Goal: Communication & Community: Answer question/provide support

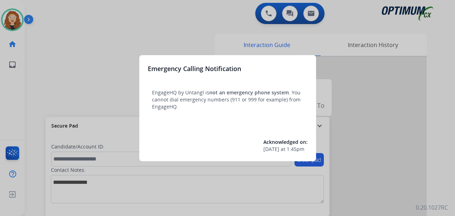
click at [29, 77] on div at bounding box center [227, 108] width 455 height 216
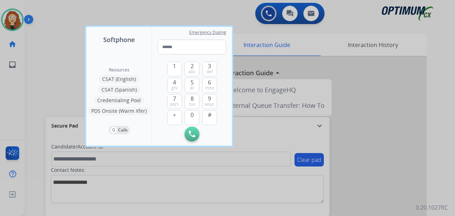
click at [44, 50] on div at bounding box center [227, 108] width 455 height 216
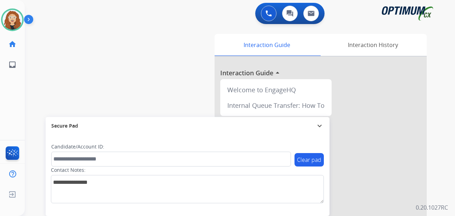
click at [39, 77] on div "swap_horiz Break voice bridge close_fullscreen Connect 3-Way Call merge_type Se…" at bounding box center [231, 172] width 413 height 295
click at [39, 92] on div "swap_horiz Break voice bridge close_fullscreen Connect 3-Way Call merge_type Se…" at bounding box center [231, 172] width 413 height 295
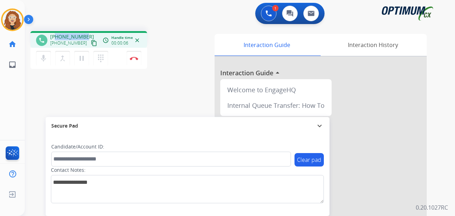
drag, startPoint x: 56, startPoint y: 37, endPoint x: 86, endPoint y: 36, distance: 30.8
click at [86, 35] on div "[PHONE_NUMBER] [PHONE_NUMBER] content_copy" at bounding box center [74, 40] width 48 height 14
copy span "3305728352"
click at [135, 58] on img at bounding box center [134, 59] width 8 height 4
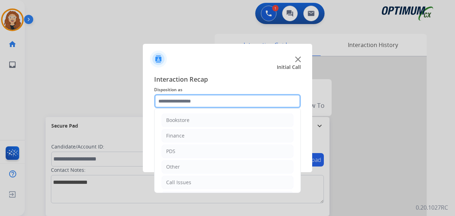
click at [175, 99] on input "text" at bounding box center [227, 101] width 147 height 14
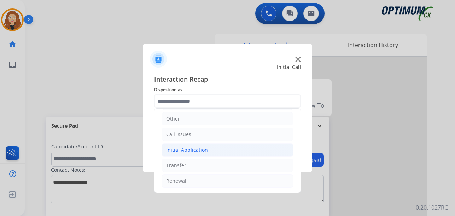
click at [198, 151] on div "Initial Application" at bounding box center [187, 149] width 42 height 7
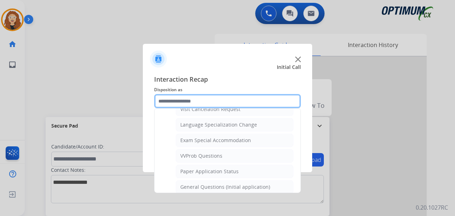
scroll to position [347, 0]
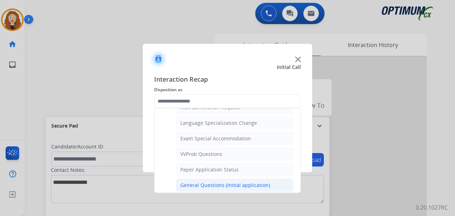
click at [257, 184] on div "General Questions (Initial application)" at bounding box center [225, 185] width 90 height 7
type input "**********"
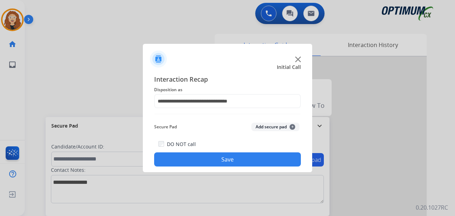
click at [247, 161] on button "Save" at bounding box center [227, 159] width 147 height 14
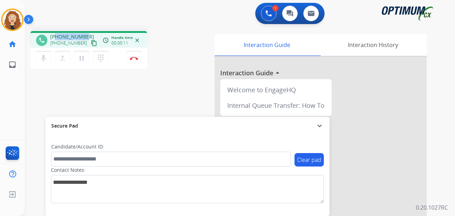
drag, startPoint x: 57, startPoint y: 36, endPoint x: 77, endPoint y: 35, distance: 20.5
click at [86, 35] on div "[PHONE_NUMBER] [PHONE_NUMBER] content_copy" at bounding box center [74, 40] width 48 height 14
copy span "3136691536"
click at [137, 60] on button "Disconnect" at bounding box center [134, 58] width 15 height 15
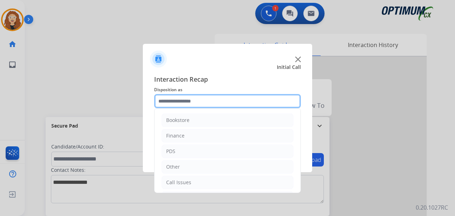
click at [186, 101] on input "text" at bounding box center [227, 101] width 147 height 14
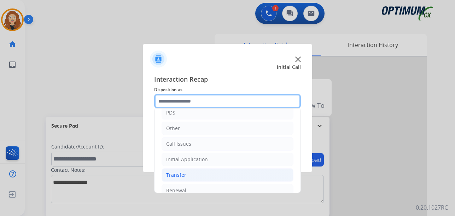
scroll to position [40, 0]
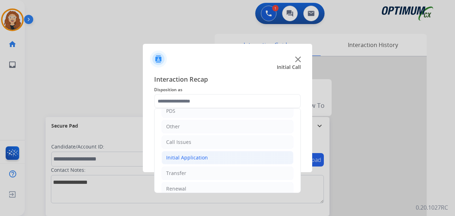
click at [206, 160] on li "Initial Application" at bounding box center [228, 157] width 132 height 13
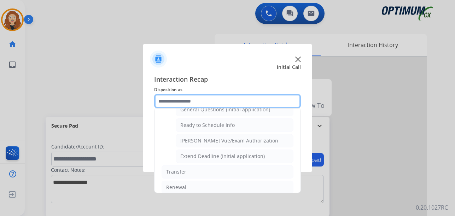
scroll to position [429, 0]
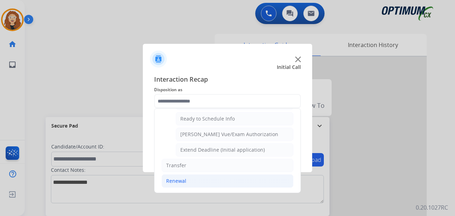
click at [189, 179] on li "Renewal" at bounding box center [228, 180] width 132 height 13
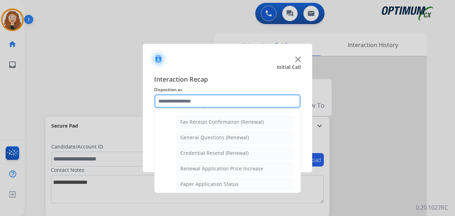
scroll to position [186, 0]
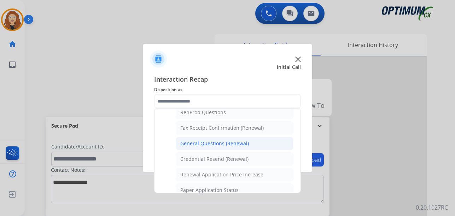
click at [221, 148] on li "General Questions (Renewal)" at bounding box center [235, 143] width 118 height 13
type input "**********"
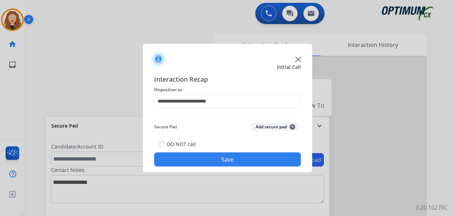
drag, startPoint x: 217, startPoint y: 161, endPoint x: 225, endPoint y: 157, distance: 8.9
click at [217, 161] on button "Save" at bounding box center [227, 159] width 147 height 14
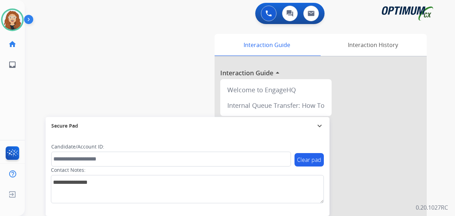
click at [36, 99] on div "swap_horiz Break voice bridge close_fullscreen Connect 3-Way Call merge_type Se…" at bounding box center [231, 172] width 413 height 295
click at [41, 56] on div "swap_horiz Break voice bridge close_fullscreen Connect 3-Way Call merge_type Se…" at bounding box center [231, 172] width 413 height 295
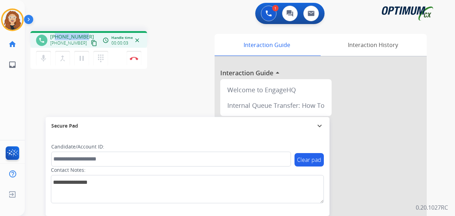
drag, startPoint x: 56, startPoint y: 36, endPoint x: 85, endPoint y: 34, distance: 29.0
click at [85, 35] on div "[PHONE_NUMBER] [PHONE_NUMBER] content_copy" at bounding box center [74, 40] width 48 height 14
copy span "8703166732"
click at [133, 58] on img at bounding box center [134, 59] width 8 height 4
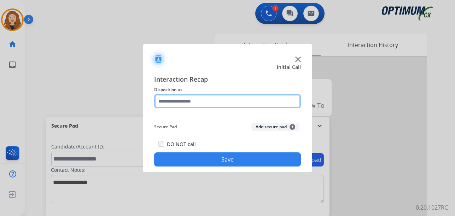
click at [187, 100] on input "text" at bounding box center [227, 101] width 147 height 14
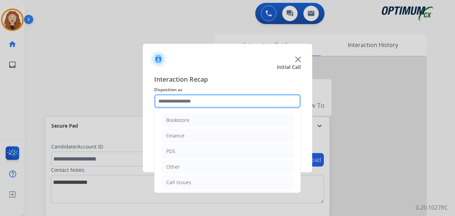
scroll to position [48, 0]
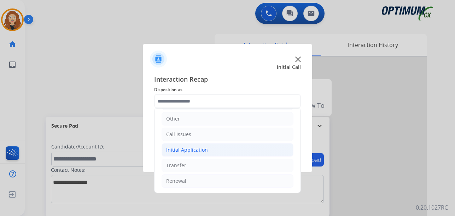
click at [193, 147] on div "Initial Application" at bounding box center [187, 149] width 42 height 7
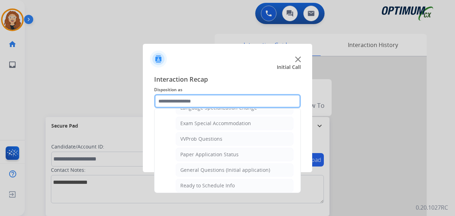
scroll to position [364, 0]
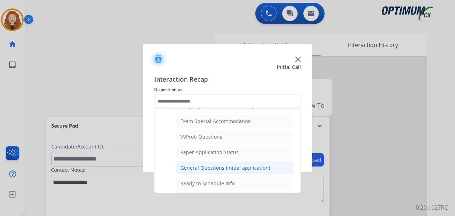
click at [249, 168] on div "General Questions (Initial application)" at bounding box center [225, 167] width 90 height 7
type input "**********"
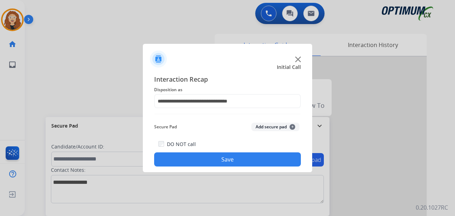
click at [233, 158] on button "Save" at bounding box center [227, 159] width 147 height 14
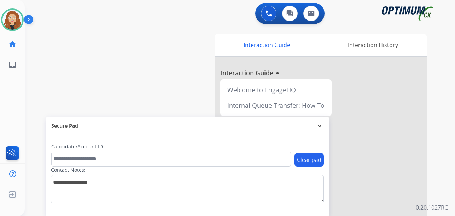
click at [39, 80] on div "swap_horiz Break voice bridge close_fullscreen Connect 3-Way Call merge_type Se…" at bounding box center [231, 172] width 413 height 295
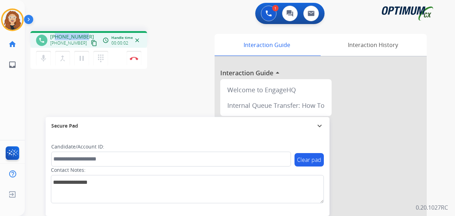
drag, startPoint x: 56, startPoint y: 36, endPoint x: 85, endPoint y: 31, distance: 30.0
click at [85, 31] on div "phone [PHONE_NUMBER] [PHONE_NUMBER] content_copy access_time Call metrics Queue…" at bounding box center [88, 39] width 117 height 17
copy span "2055660050"
click at [137, 58] on img at bounding box center [134, 59] width 8 height 4
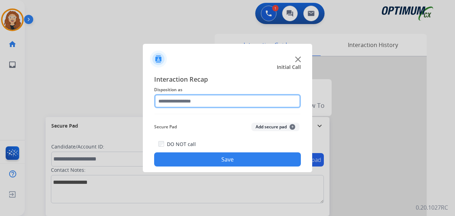
click at [189, 102] on input "text" at bounding box center [227, 101] width 147 height 14
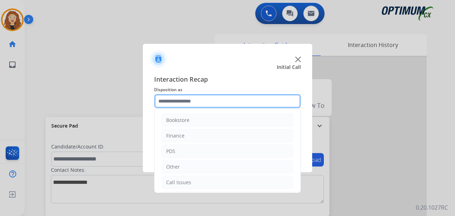
scroll to position [48, 0]
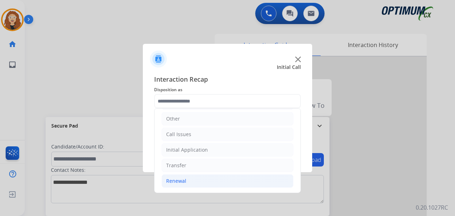
click at [199, 181] on li "Renewal" at bounding box center [228, 180] width 132 height 13
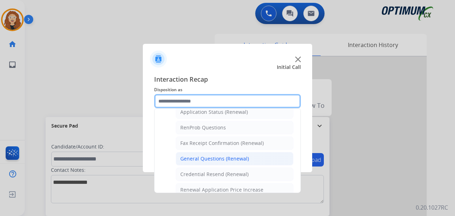
scroll to position [173, 0]
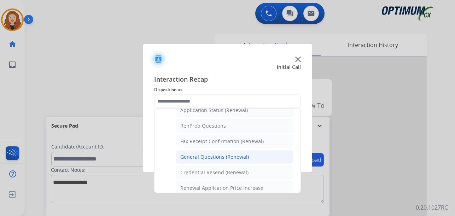
click at [253, 163] on li "General Questions (Renewal)" at bounding box center [235, 156] width 118 height 13
type input "**********"
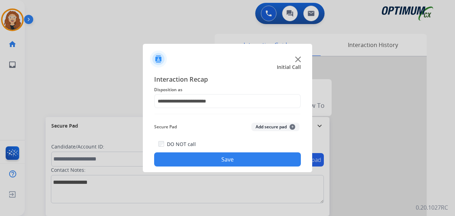
click at [247, 161] on button "Save" at bounding box center [227, 159] width 147 height 14
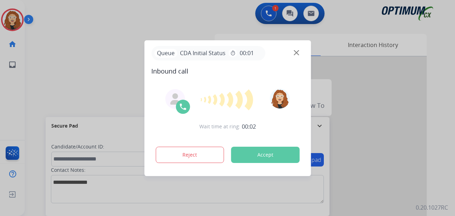
click at [86, 56] on div at bounding box center [227, 108] width 455 height 216
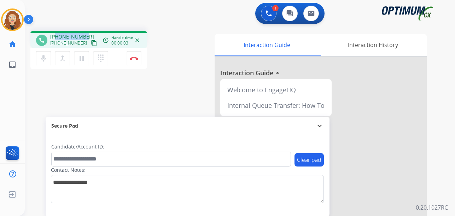
drag, startPoint x: 57, startPoint y: 35, endPoint x: 81, endPoint y: 34, distance: 23.8
click at [85, 34] on div "[PHONE_NUMBER] [PHONE_NUMBER] content_copy" at bounding box center [74, 40] width 48 height 14
copy span "7278090864"
click at [135, 62] on button "Disconnect" at bounding box center [134, 58] width 15 height 15
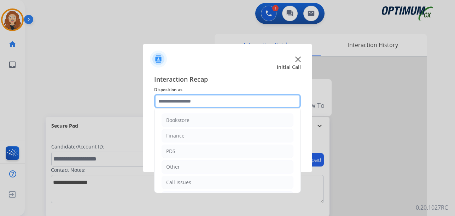
click at [204, 101] on input "text" at bounding box center [227, 101] width 147 height 14
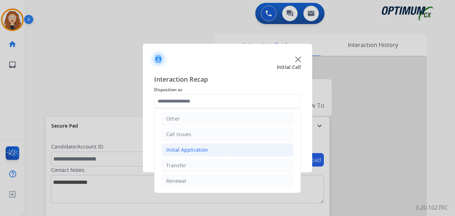
click at [197, 150] on div "Initial Application" at bounding box center [187, 149] width 42 height 7
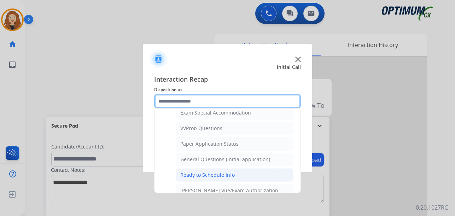
scroll to position [373, 0]
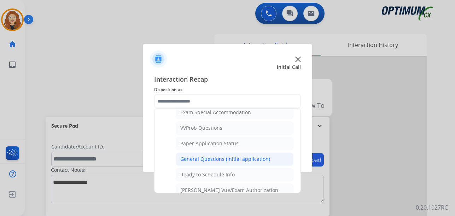
click at [255, 160] on div "General Questions (Initial application)" at bounding box center [225, 159] width 90 height 7
type input "**********"
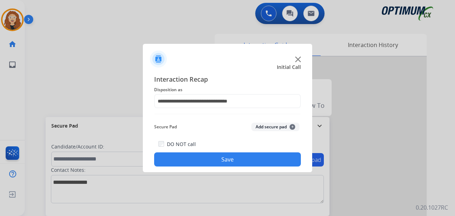
drag, startPoint x: 252, startPoint y: 160, endPoint x: 237, endPoint y: 159, distance: 15.2
click at [251, 160] on button "Save" at bounding box center [227, 159] width 147 height 14
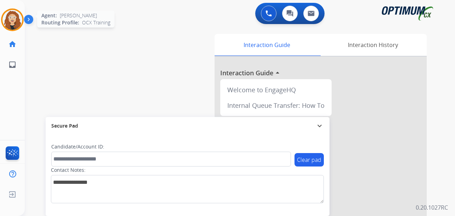
click at [16, 23] on img at bounding box center [12, 20] width 20 height 20
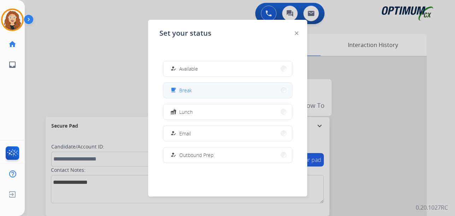
click at [221, 85] on button "free_breakfast Break" at bounding box center [227, 90] width 129 height 15
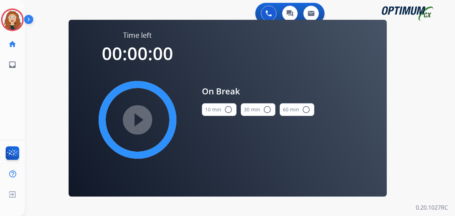
click at [229, 111] on mat-icon "radio_button_unchecked" at bounding box center [228, 109] width 8 height 8
click at [141, 120] on mat-icon "play_circle_filled" at bounding box center [137, 120] width 8 height 8
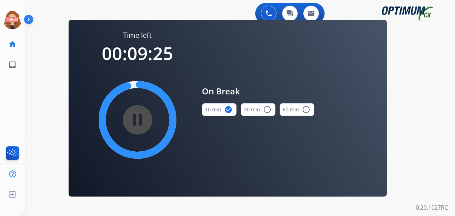
click at [27, 112] on div "0 Voice Interactions 0 Chat Interactions 0 Email Interactions swap_horiz Break …" at bounding box center [240, 108] width 430 height 216
click at [36, 74] on div "0 Voice Interactions 0 Chat Interactions 0 Email Interactions swap_horiz Break …" at bounding box center [240, 108] width 430 height 216
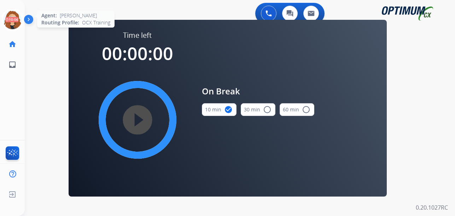
click at [10, 21] on icon at bounding box center [12, 19] width 23 height 23
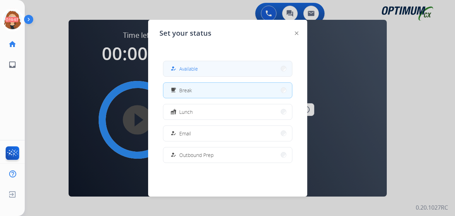
click at [188, 66] on span "Available" at bounding box center [188, 68] width 19 height 7
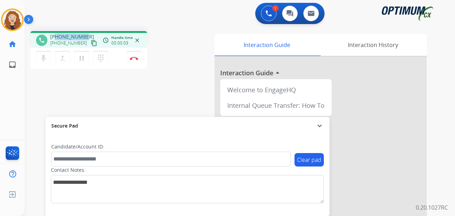
drag, startPoint x: 57, startPoint y: 37, endPoint x: 82, endPoint y: 34, distance: 25.6
click at [85, 35] on div "[PHONE_NUMBER] [PHONE_NUMBER] content_copy" at bounding box center [74, 40] width 48 height 14
copy span "7706686763"
click at [135, 58] on img at bounding box center [134, 59] width 8 height 4
click at [135, 59] on img at bounding box center [134, 59] width 8 height 4
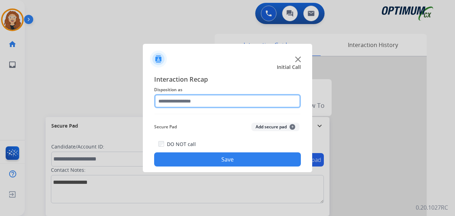
click at [198, 101] on input "text" at bounding box center [227, 101] width 147 height 14
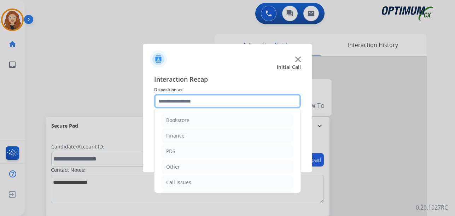
scroll to position [48, 0]
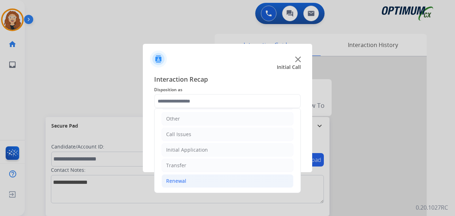
drag, startPoint x: 231, startPoint y: 182, endPoint x: 266, endPoint y: 175, distance: 36.1
click at [231, 182] on li "Renewal" at bounding box center [228, 180] width 132 height 13
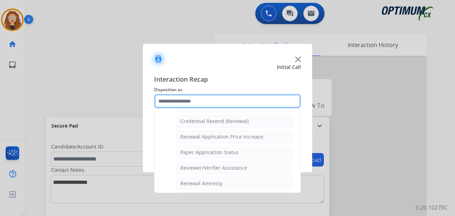
scroll to position [225, 0]
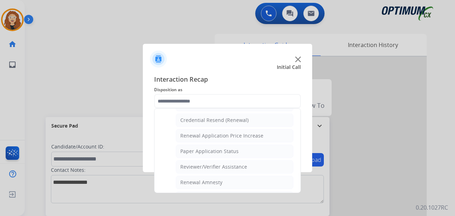
click at [262, 166] on li "Reviewer/Verifier Assistance" at bounding box center [235, 166] width 118 height 13
type input "**********"
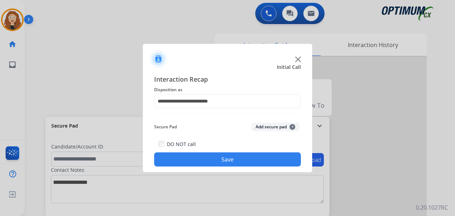
click at [254, 160] on button "Save" at bounding box center [227, 159] width 147 height 14
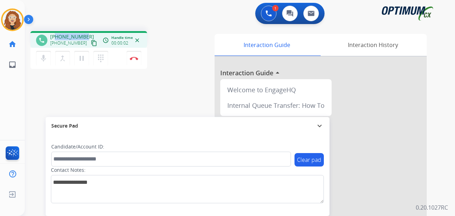
drag, startPoint x: 55, startPoint y: 37, endPoint x: 85, endPoint y: 36, distance: 29.7
click at [85, 36] on div "[PHONE_NUMBER] [PHONE_NUMBER] content_copy" at bounding box center [74, 40] width 48 height 14
copy span "6146011165"
click at [135, 59] on img at bounding box center [134, 59] width 8 height 4
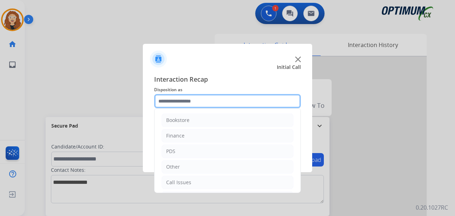
click at [202, 99] on input "text" at bounding box center [227, 101] width 147 height 14
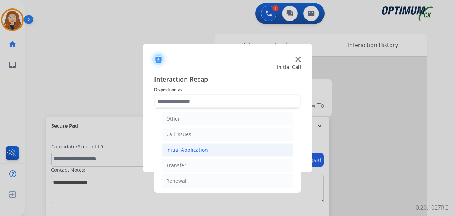
drag, startPoint x: 211, startPoint y: 152, endPoint x: 228, endPoint y: 151, distance: 16.7
click at [212, 152] on li "Initial Application" at bounding box center [228, 149] width 132 height 13
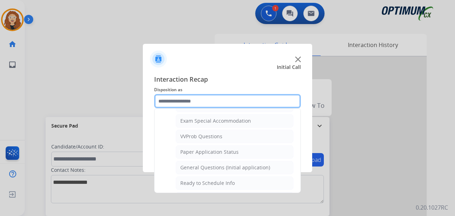
scroll to position [366, 0]
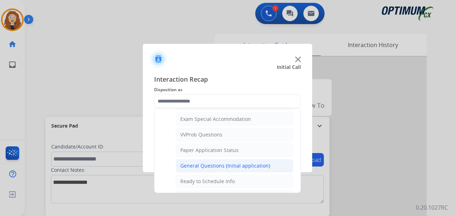
click at [261, 163] on div "General Questions (Initial application)" at bounding box center [225, 165] width 90 height 7
type input "**********"
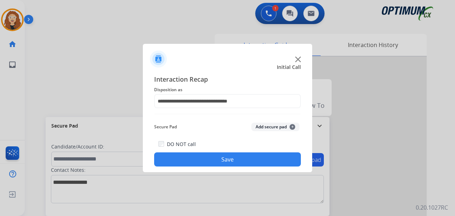
click at [258, 161] on button "Save" at bounding box center [227, 159] width 147 height 14
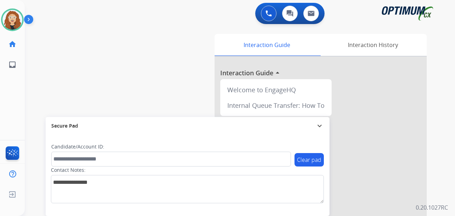
click at [38, 68] on div "swap_horiz Break voice bridge close_fullscreen Connect 3-Way Call merge_type Se…" at bounding box center [231, 172] width 413 height 295
click at [37, 91] on div "swap_horiz Break voice bridge close_fullscreen Connect 3-Way Call merge_type Se…" at bounding box center [231, 172] width 413 height 295
click at [36, 95] on div "swap_horiz Break voice bridge close_fullscreen Connect 3-Way Call merge_type Se…" at bounding box center [231, 172] width 413 height 295
click at [39, 86] on div "swap_horiz Break voice bridge close_fullscreen Connect 3-Way Call merge_type Se…" at bounding box center [231, 172] width 413 height 295
click at [38, 82] on div "swap_horiz Break voice bridge close_fullscreen Connect 3-Way Call merge_type Se…" at bounding box center [231, 172] width 413 height 295
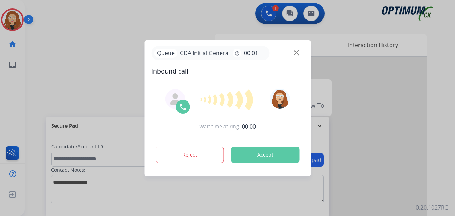
click at [34, 91] on div at bounding box center [227, 108] width 455 height 216
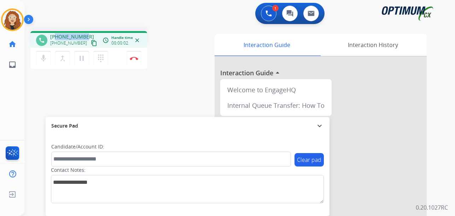
drag, startPoint x: 57, startPoint y: 36, endPoint x: 87, endPoint y: 34, distance: 29.4
click at [87, 34] on div "[PHONE_NUMBER] [PHONE_NUMBER] content_copy" at bounding box center [74, 40] width 48 height 14
copy span "3135009345"
click at [135, 59] on img at bounding box center [134, 59] width 8 height 4
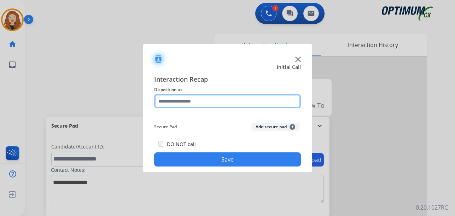
click at [180, 103] on input "text" at bounding box center [227, 101] width 147 height 14
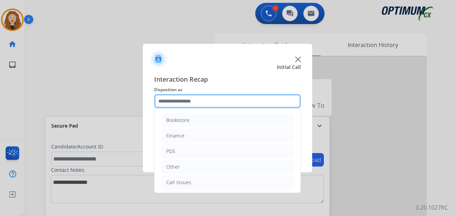
scroll to position [48, 0]
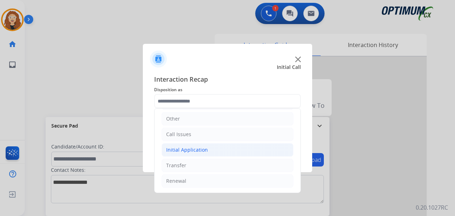
click at [216, 149] on li "Initial Application" at bounding box center [228, 149] width 132 height 13
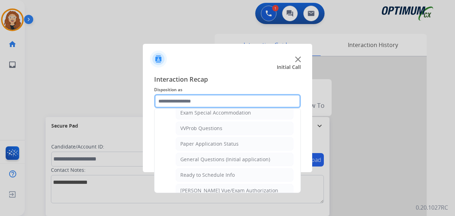
scroll to position [377, 0]
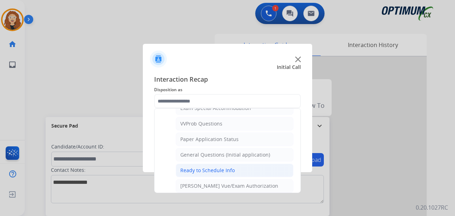
click at [249, 170] on li "Ready to Schedule Info" at bounding box center [235, 170] width 118 height 13
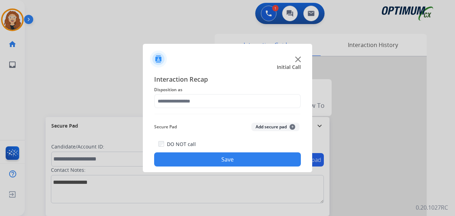
type input "**********"
click at [240, 160] on button "Save" at bounding box center [227, 159] width 147 height 14
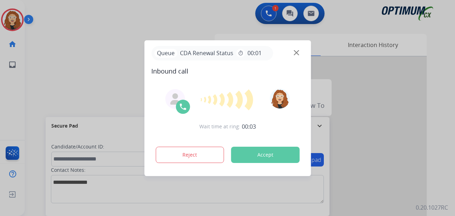
click at [33, 104] on div at bounding box center [227, 108] width 455 height 216
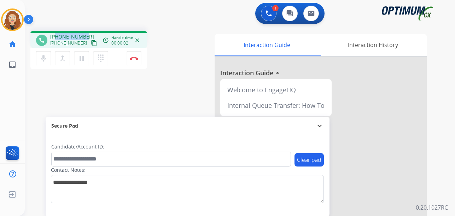
drag, startPoint x: 56, startPoint y: 36, endPoint x: 86, endPoint y: 35, distance: 30.1
click at [86, 35] on div "[PHONE_NUMBER] [PHONE_NUMBER] content_copy" at bounding box center [74, 40] width 48 height 14
copy span "3465563893"
click at [138, 58] on img at bounding box center [134, 59] width 8 height 4
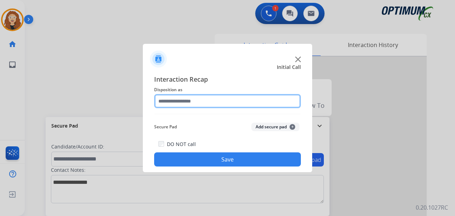
click at [175, 102] on input "text" at bounding box center [227, 101] width 147 height 14
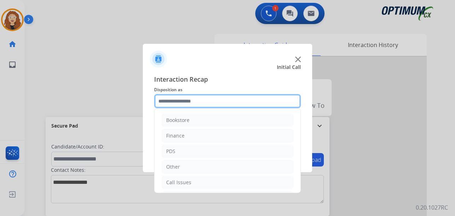
scroll to position [48, 0]
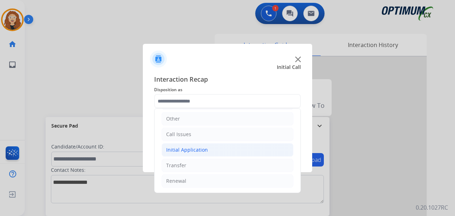
click at [198, 150] on div "Initial Application" at bounding box center [187, 149] width 42 height 7
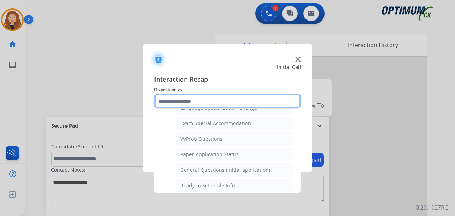
scroll to position [371, 0]
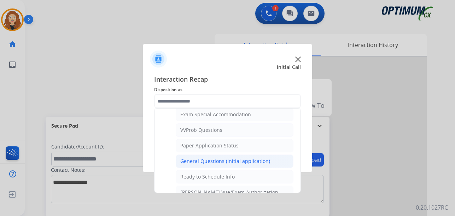
click at [252, 162] on div "General Questions (Initial application)" at bounding box center [225, 161] width 90 height 7
type input "**********"
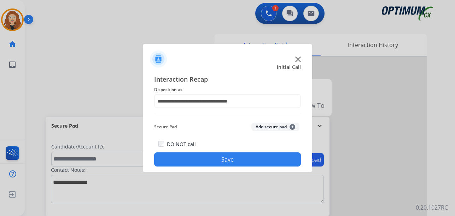
click at [232, 162] on button "Save" at bounding box center [227, 159] width 147 height 14
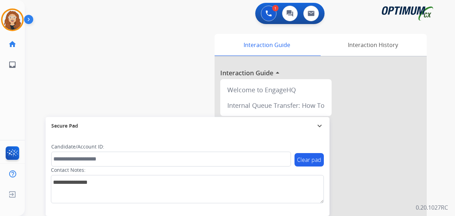
click at [39, 97] on div "swap_horiz Break voice bridge close_fullscreen Connect 3-Way Call merge_type Se…" at bounding box center [231, 172] width 413 height 295
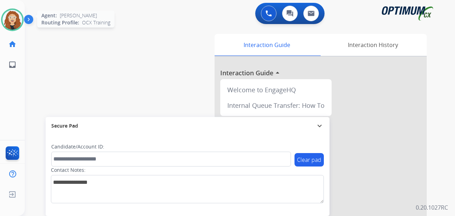
click at [10, 18] on img at bounding box center [12, 20] width 20 height 20
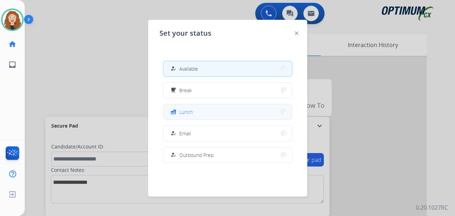
click at [231, 110] on button "fastfood Lunch" at bounding box center [227, 111] width 129 height 15
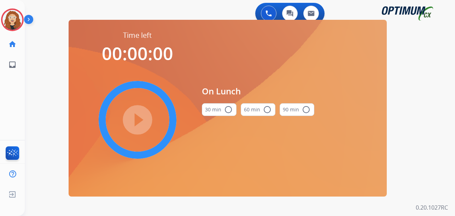
click at [225, 111] on mat-icon "radio_button_unchecked" at bounding box center [228, 109] width 8 height 8
click at [138, 116] on mat-icon "play_circle_filled" at bounding box center [137, 120] width 8 height 8
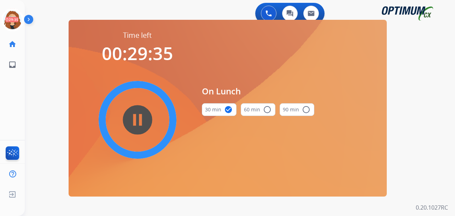
click at [35, 119] on div "0 Voice Interactions 0 Chat Interactions 0 Email Interactions swap_horiz Break …" at bounding box center [240, 108] width 430 height 216
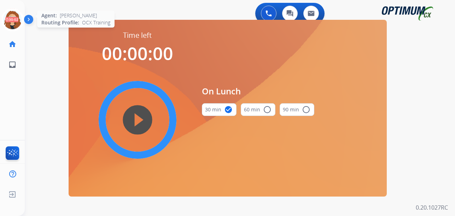
click at [15, 20] on icon at bounding box center [12, 19] width 23 height 23
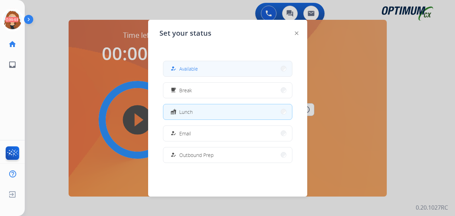
click at [182, 69] on span "Available" at bounding box center [188, 68] width 19 height 7
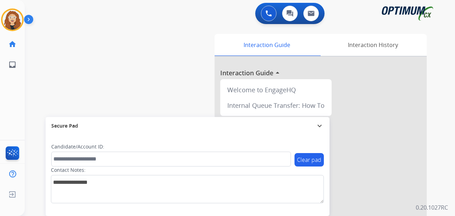
click at [38, 77] on div "swap_horiz Break voice bridge close_fullscreen Connect 3-Way Call merge_type Se…" at bounding box center [231, 172] width 413 height 295
click at [11, 19] on img at bounding box center [12, 20] width 20 height 20
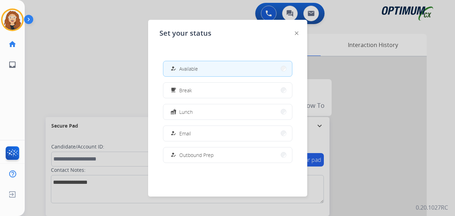
click at [85, 71] on div at bounding box center [227, 108] width 455 height 216
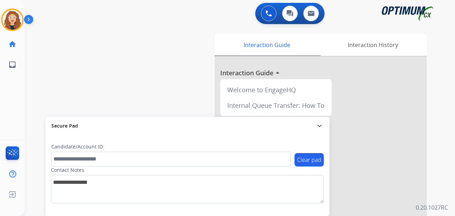
click at [29, 99] on div "swap_horiz Break voice bridge close_fullscreen Connect 3-Way Call merge_type Se…" at bounding box center [231, 172] width 413 height 295
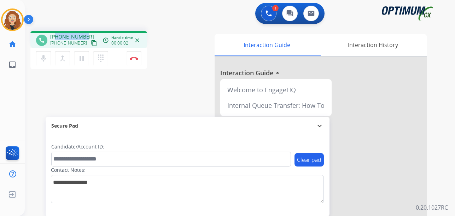
drag, startPoint x: 56, startPoint y: 36, endPoint x: 85, endPoint y: 32, distance: 29.3
click at [85, 32] on div "phone [PHONE_NUMBER] [PHONE_NUMBER] content_copy access_time Call metrics Queue…" at bounding box center [88, 39] width 117 height 17
click at [137, 57] on img at bounding box center [134, 59] width 8 height 4
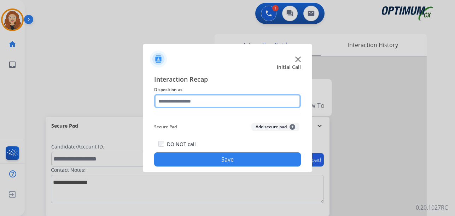
click at [177, 100] on input "text" at bounding box center [227, 101] width 147 height 14
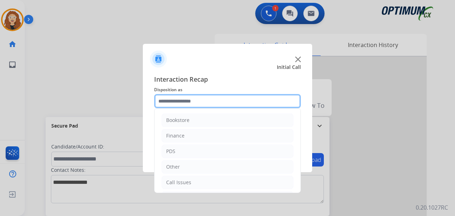
scroll to position [48, 0]
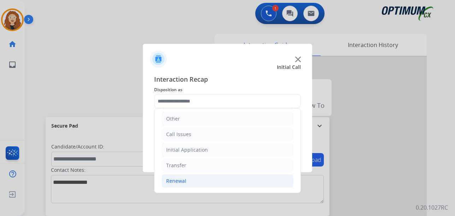
click at [217, 183] on li "Renewal" at bounding box center [228, 180] width 132 height 13
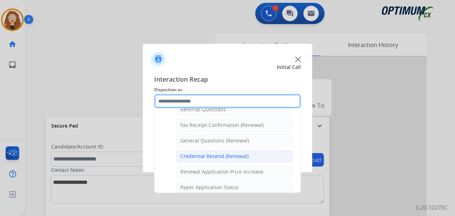
scroll to position [186, 0]
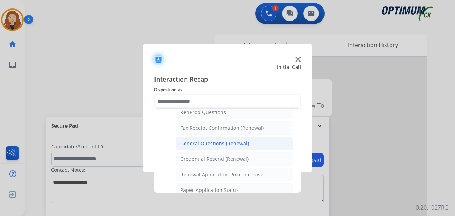
click at [234, 146] on div "General Questions (Renewal)" at bounding box center [214, 143] width 69 height 7
type input "**********"
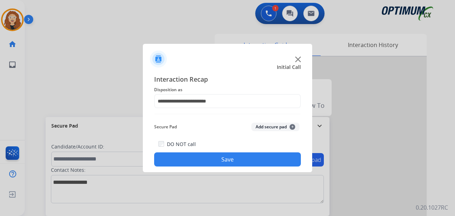
click at [231, 159] on button "Save" at bounding box center [227, 159] width 147 height 14
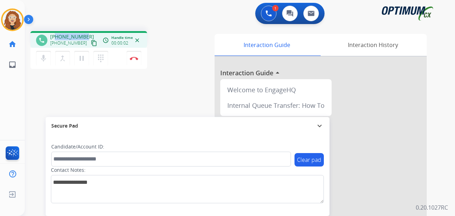
drag, startPoint x: 59, startPoint y: 34, endPoint x: 85, endPoint y: 34, distance: 25.5
click at [86, 34] on div "[PHONE_NUMBER] [PHONE_NUMBER] content_copy" at bounding box center [74, 40] width 48 height 14
click at [134, 59] on img at bounding box center [134, 59] width 8 height 4
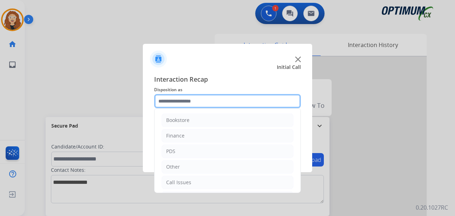
click at [184, 100] on input "text" at bounding box center [227, 101] width 147 height 14
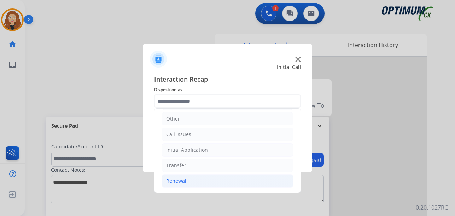
drag, startPoint x: 237, startPoint y: 178, endPoint x: 291, endPoint y: 156, distance: 57.9
click at [239, 178] on li "Renewal" at bounding box center [228, 180] width 132 height 13
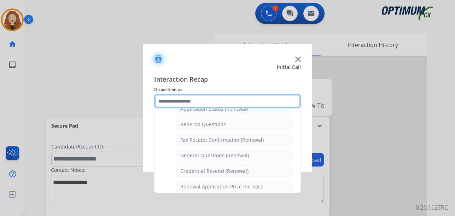
scroll to position [179, 0]
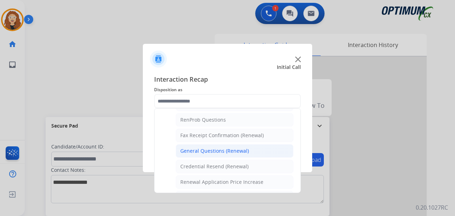
click at [257, 153] on li "General Questions (Renewal)" at bounding box center [235, 150] width 118 height 13
type input "**********"
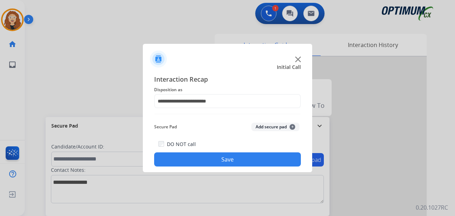
click at [250, 161] on button "Save" at bounding box center [227, 159] width 147 height 14
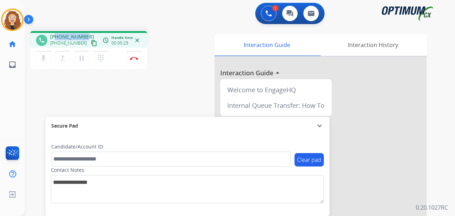
drag, startPoint x: 56, startPoint y: 37, endPoint x: 86, endPoint y: 35, distance: 29.4
click at [86, 35] on div "[PHONE_NUMBER] [PHONE_NUMBER] content_copy" at bounding box center [74, 40] width 48 height 14
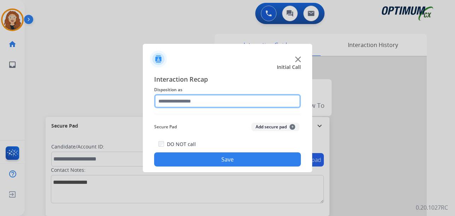
click at [178, 102] on input "text" at bounding box center [227, 101] width 147 height 14
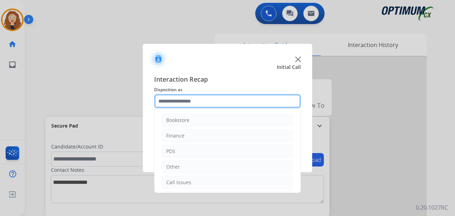
scroll to position [48, 0]
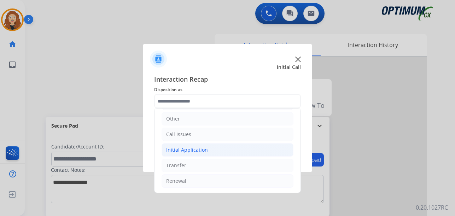
click at [213, 150] on li "Initial Application" at bounding box center [228, 149] width 132 height 13
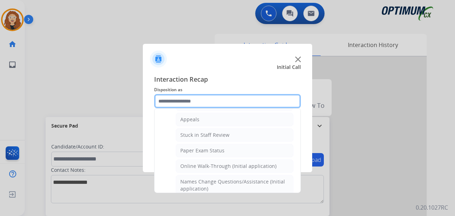
scroll to position [103, 0]
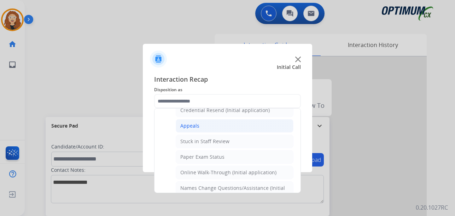
click at [244, 127] on li "Appeals" at bounding box center [235, 125] width 118 height 13
type input "*******"
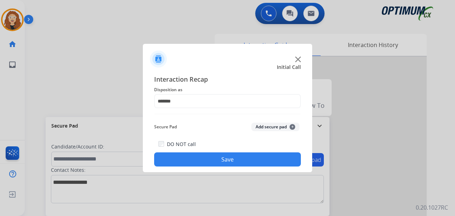
click at [213, 158] on button "Save" at bounding box center [227, 159] width 147 height 14
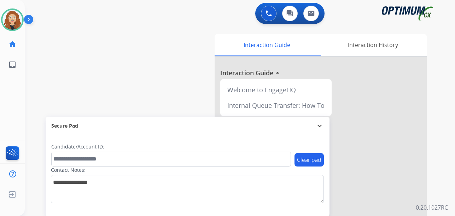
click at [28, 90] on div "swap_horiz Break voice bridge close_fullscreen Connect 3-Way Call merge_type Se…" at bounding box center [231, 172] width 413 height 295
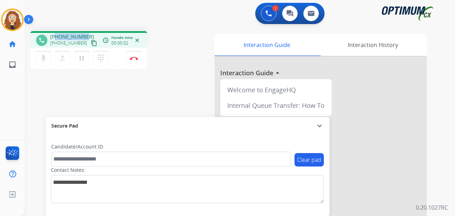
drag, startPoint x: 56, startPoint y: 35, endPoint x: 86, endPoint y: 34, distance: 29.7
click at [86, 34] on div "[PHONE_NUMBER] [PHONE_NUMBER] content_copy" at bounding box center [74, 40] width 48 height 14
click at [135, 59] on img at bounding box center [134, 59] width 8 height 4
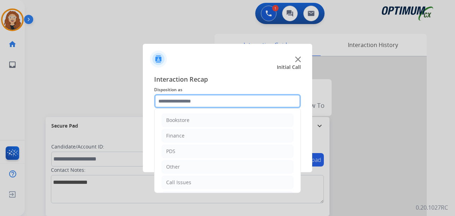
click at [190, 95] on input "text" at bounding box center [227, 101] width 147 height 14
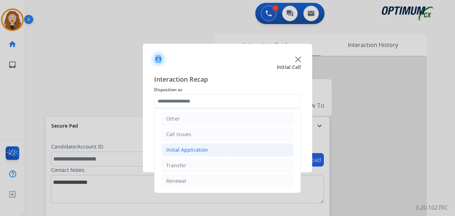
click at [220, 149] on li "Initial Application" at bounding box center [228, 149] width 132 height 13
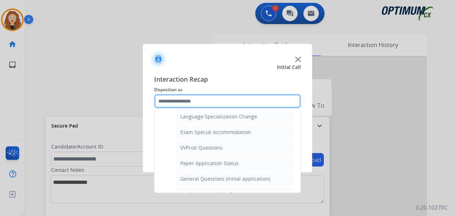
scroll to position [362, 0]
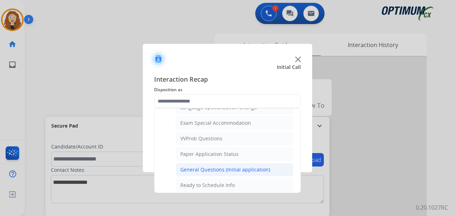
click at [267, 169] on li "General Questions (Initial application)" at bounding box center [235, 169] width 118 height 13
type input "**********"
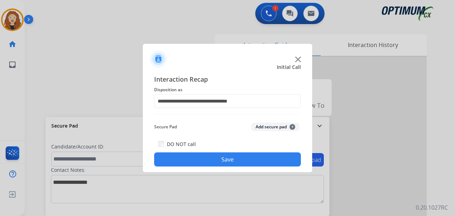
click at [253, 159] on button "Save" at bounding box center [227, 159] width 147 height 14
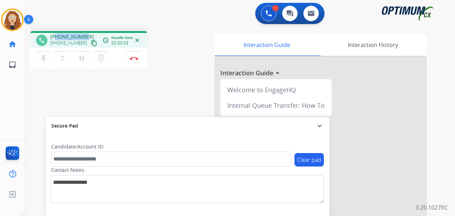
drag, startPoint x: 56, startPoint y: 36, endPoint x: 87, endPoint y: 35, distance: 30.8
click at [87, 35] on div "[PHONE_NUMBER] [PHONE_NUMBER] content_copy" at bounding box center [74, 40] width 48 height 14
click at [134, 58] on img at bounding box center [134, 59] width 8 height 4
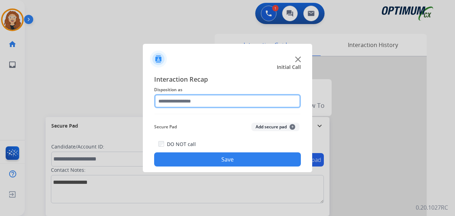
click at [178, 98] on input "text" at bounding box center [227, 101] width 147 height 14
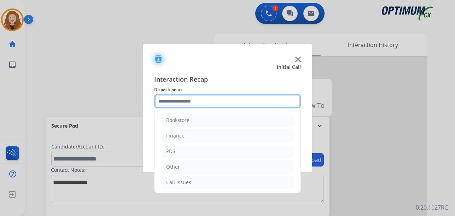
scroll to position [48, 0]
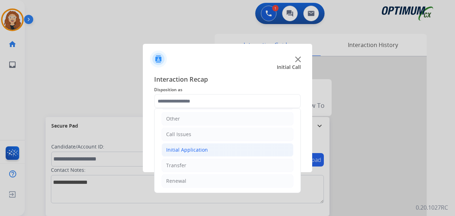
click at [203, 149] on div "Initial Application" at bounding box center [187, 149] width 42 height 7
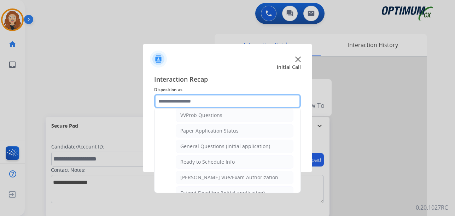
scroll to position [390, 0]
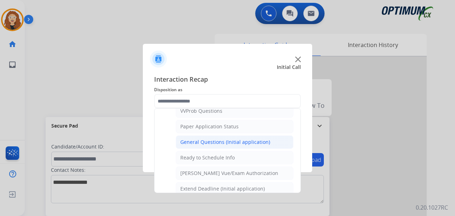
click at [242, 143] on div "General Questions (Initial application)" at bounding box center [225, 142] width 90 height 7
type input "**********"
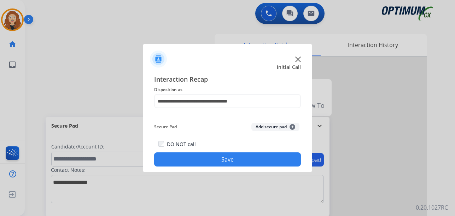
click at [229, 163] on button "Save" at bounding box center [227, 159] width 147 height 14
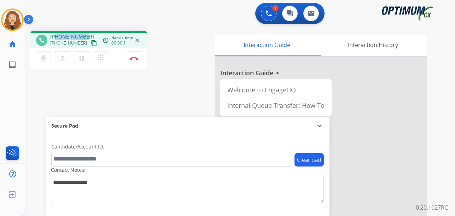
drag, startPoint x: 57, startPoint y: 37, endPoint x: 82, endPoint y: 37, distance: 25.5
click at [85, 36] on div "[PHONE_NUMBER] [PHONE_NUMBER] content_copy" at bounding box center [74, 40] width 48 height 14
click at [157, 97] on div "phone [PHONE_NUMBER] [PHONE_NUMBER] content_copy access_time Call metrics Queue…" at bounding box center [231, 172] width 413 height 295
drag, startPoint x: 56, startPoint y: 36, endPoint x: 84, endPoint y: 37, distance: 28.0
click at [86, 36] on div "[PHONE_NUMBER] [PHONE_NUMBER] content_copy" at bounding box center [74, 40] width 48 height 14
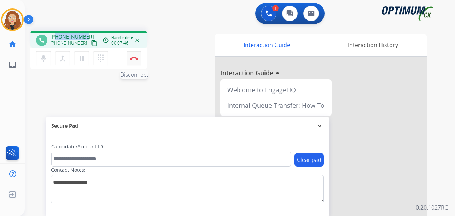
click at [134, 60] on img at bounding box center [134, 59] width 8 height 4
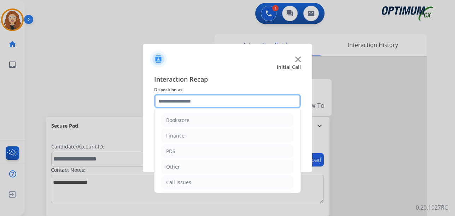
click at [176, 104] on input "text" at bounding box center [227, 101] width 147 height 14
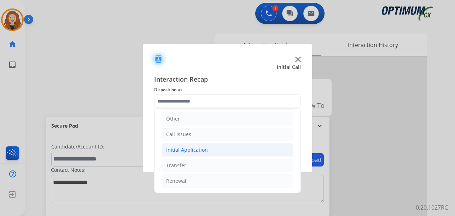
click at [206, 153] on li "Initial Application" at bounding box center [228, 149] width 132 height 13
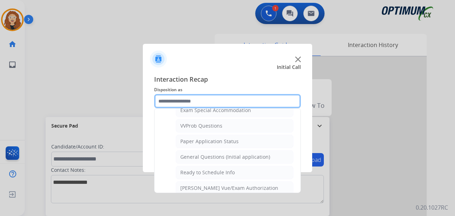
scroll to position [381, 0]
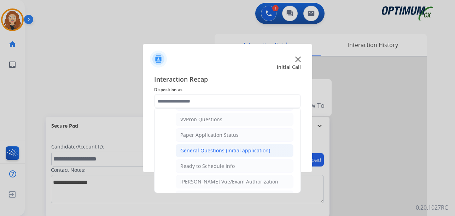
click at [250, 150] on div "General Questions (Initial application)" at bounding box center [225, 150] width 90 height 7
type input "**********"
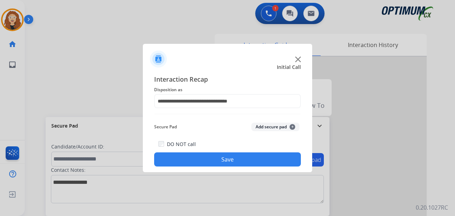
click at [242, 159] on button "Save" at bounding box center [227, 159] width 147 height 14
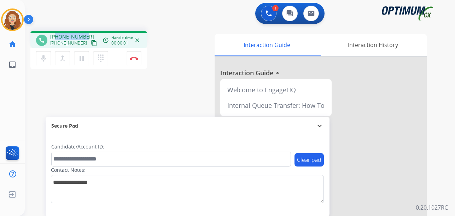
drag, startPoint x: 56, startPoint y: 37, endPoint x: 88, endPoint y: 32, distance: 32.6
click at [88, 32] on div "phone [PHONE_NUMBER] [PHONE_NUMBER] content_copy access_time Call metrics Queue…" at bounding box center [88, 39] width 117 height 17
click at [137, 58] on img at bounding box center [134, 59] width 8 height 4
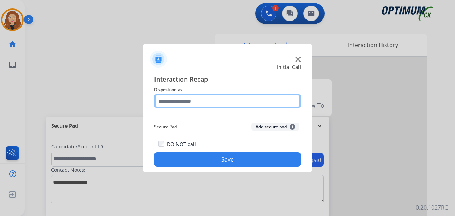
click at [186, 104] on input "text" at bounding box center [227, 101] width 147 height 14
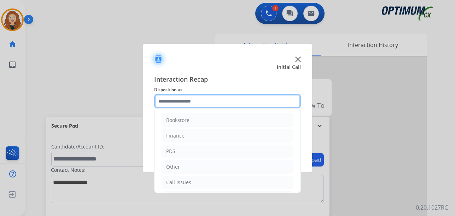
scroll to position [48, 0]
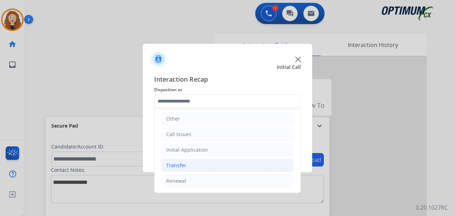
drag, startPoint x: 198, startPoint y: 183, endPoint x: 275, endPoint y: 164, distance: 79.2
click at [200, 183] on li "Renewal" at bounding box center [228, 180] width 132 height 13
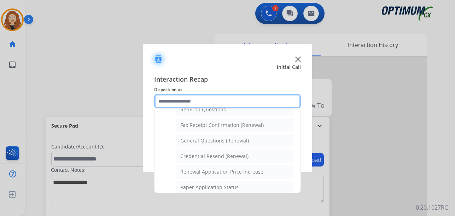
scroll to position [191, 0]
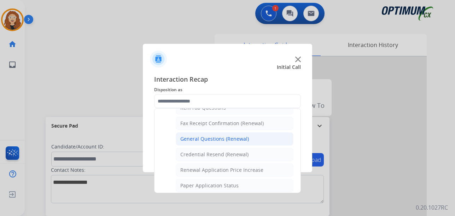
click at [237, 141] on div "General Questions (Renewal)" at bounding box center [214, 138] width 69 height 7
type input "**********"
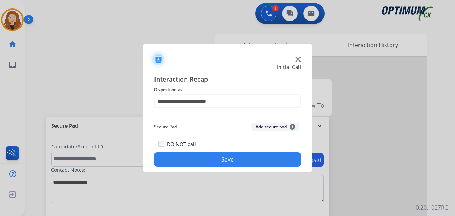
click at [233, 158] on button "Save" at bounding box center [227, 159] width 147 height 14
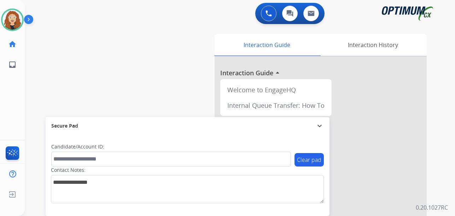
click at [150, 37] on div "swap_horiz Break voice bridge close_fullscreen Connect 3-Way Call merge_type Se…" at bounding box center [231, 172] width 413 height 295
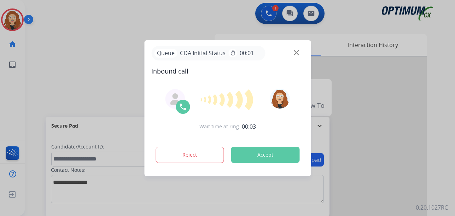
click at [21, 75] on div at bounding box center [227, 108] width 455 height 216
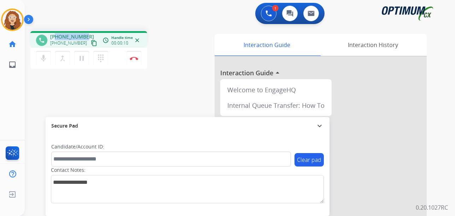
drag, startPoint x: 57, startPoint y: 36, endPoint x: 88, endPoint y: 34, distance: 30.8
click at [89, 34] on div "[PHONE_NUMBER] [PHONE_NUMBER] content_copy" at bounding box center [74, 40] width 48 height 14
click at [110, 13] on div "1 Voice Interactions 0 Chat Interactions 0 Email Interactions" at bounding box center [235, 14] width 405 height 23
drag, startPoint x: 59, startPoint y: 36, endPoint x: 80, endPoint y: 32, distance: 21.2
click at [86, 33] on div "phone [PHONE_NUMBER] [PHONE_NUMBER] content_copy access_time Call metrics Queue…" at bounding box center [88, 39] width 117 height 17
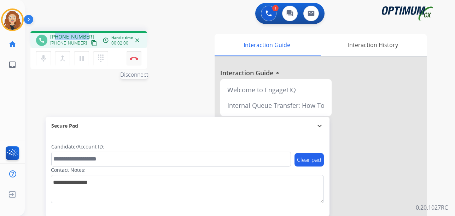
click at [135, 59] on img at bounding box center [134, 59] width 8 height 4
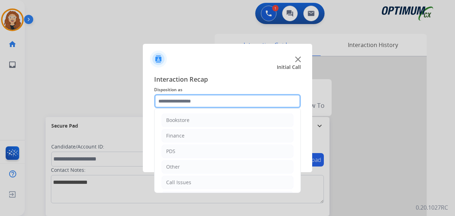
click at [168, 100] on input "text" at bounding box center [227, 101] width 147 height 14
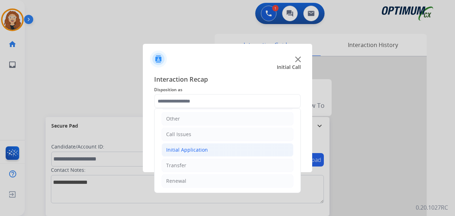
click at [198, 150] on div "Initial Application" at bounding box center [187, 149] width 42 height 7
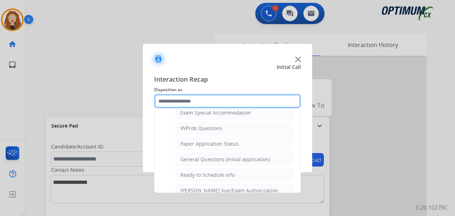
scroll to position [373, 0]
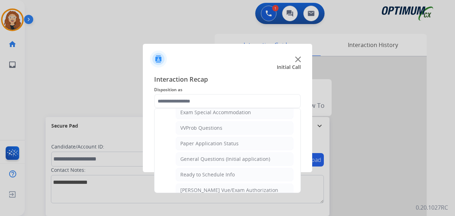
click at [248, 160] on div "General Questions (Initial application)" at bounding box center [225, 159] width 90 height 7
type input "**********"
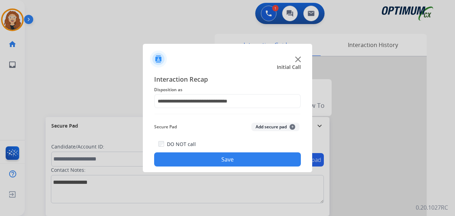
click at [243, 159] on button "Save" at bounding box center [227, 159] width 147 height 14
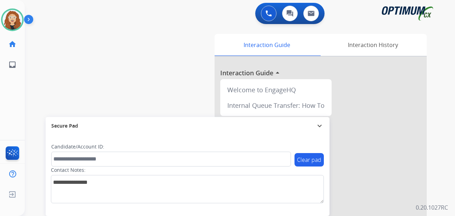
click at [36, 107] on div "swap_horiz Break voice bridge close_fullscreen Connect 3-Way Call merge_type Se…" at bounding box center [231, 172] width 413 height 295
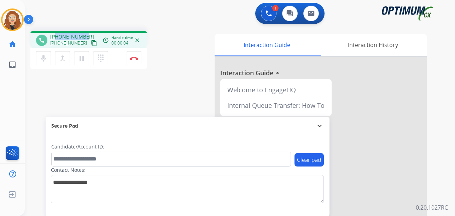
drag, startPoint x: 56, startPoint y: 38, endPoint x: 80, endPoint y: 36, distance: 24.8
click at [85, 36] on div "[PHONE_NUMBER] [PHONE_NUMBER] content_copy" at bounding box center [74, 40] width 48 height 14
click at [134, 59] on img at bounding box center [134, 59] width 8 height 4
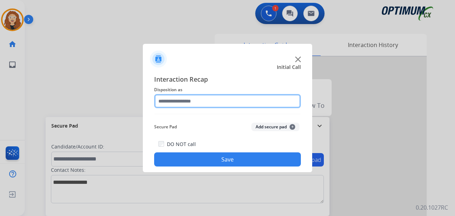
click at [178, 102] on input "text" at bounding box center [227, 101] width 147 height 14
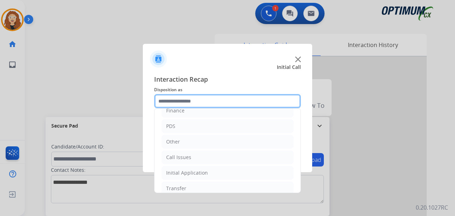
scroll to position [48, 0]
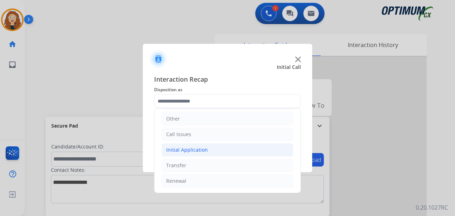
click at [213, 155] on li "Initial Application" at bounding box center [228, 149] width 132 height 13
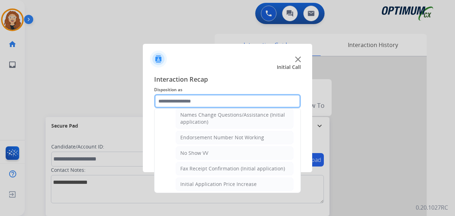
scroll to position [135, 0]
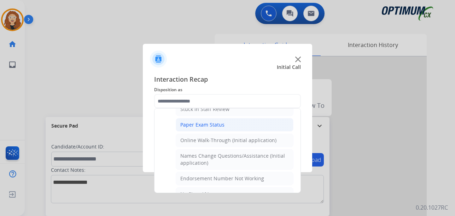
click at [224, 125] on div "Paper Exam Status" at bounding box center [202, 124] width 44 height 7
type input "**********"
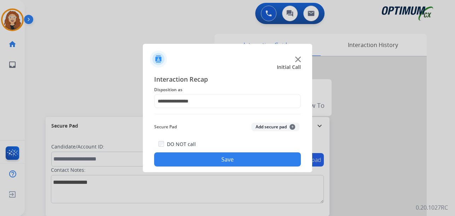
click at [194, 155] on button "Save" at bounding box center [227, 159] width 147 height 14
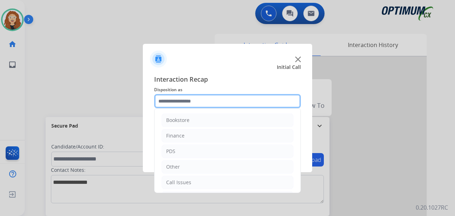
click at [193, 99] on input "text" at bounding box center [227, 101] width 147 height 14
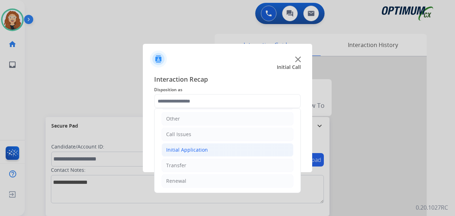
click at [179, 151] on div "Initial Application" at bounding box center [187, 149] width 42 height 7
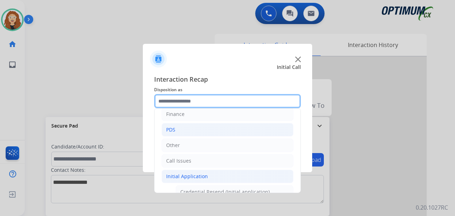
scroll to position [19, 0]
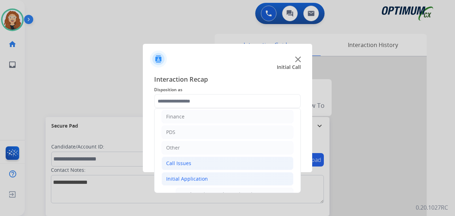
click at [173, 165] on div "Call Issues" at bounding box center [178, 163] width 25 height 7
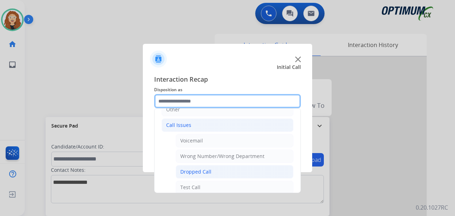
scroll to position [60, 0]
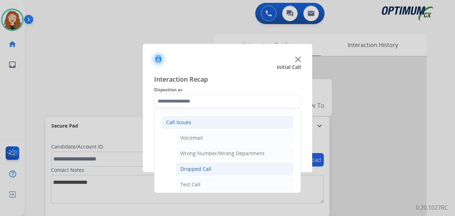
click at [212, 170] on li "Dropped Call" at bounding box center [235, 168] width 118 height 13
type input "**********"
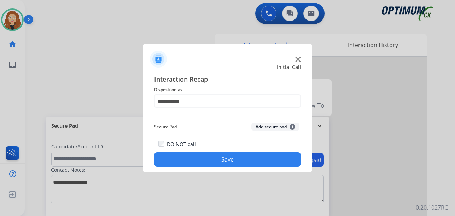
click at [206, 163] on button "Save" at bounding box center [227, 159] width 147 height 14
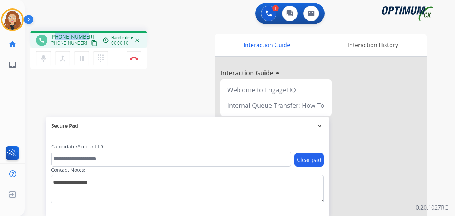
drag, startPoint x: 57, startPoint y: 36, endPoint x: 84, endPoint y: 34, distance: 27.7
click at [84, 34] on span "[PHONE_NUMBER]" at bounding box center [72, 36] width 44 height 7
click at [35, 97] on div "phone [PHONE_NUMBER] [PHONE_NUMBER] content_copy access_time Call metrics Queue…" at bounding box center [231, 172] width 413 height 295
click at [135, 60] on button "Disconnect" at bounding box center [134, 58] width 15 height 15
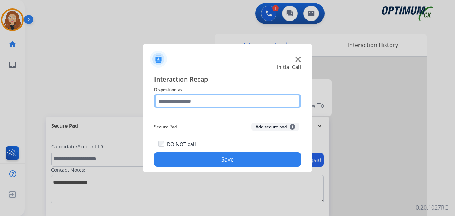
click at [170, 101] on input "text" at bounding box center [227, 101] width 147 height 14
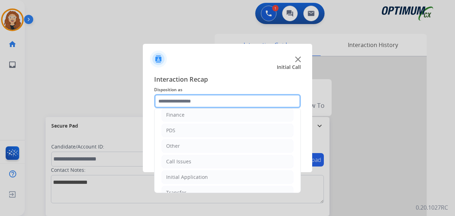
scroll to position [48, 0]
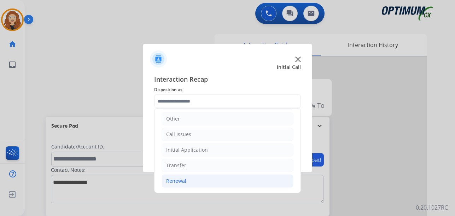
click at [180, 181] on div "Renewal" at bounding box center [176, 181] width 20 height 7
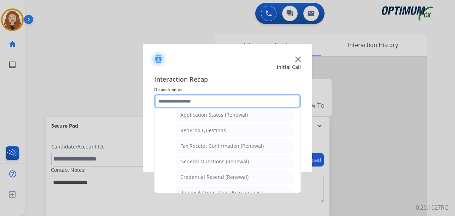
scroll to position [169, 0]
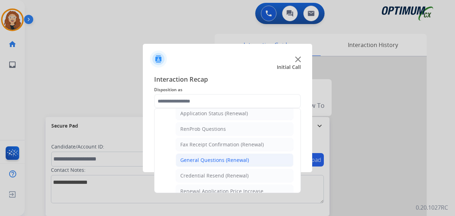
click at [240, 164] on li "General Questions (Renewal)" at bounding box center [235, 159] width 118 height 13
type input "**********"
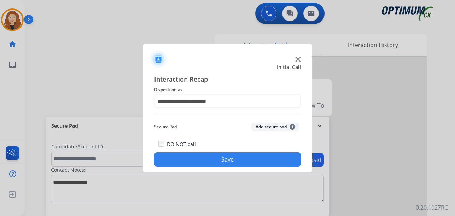
drag, startPoint x: 237, startPoint y: 162, endPoint x: 234, endPoint y: 160, distance: 3.8
click at [235, 160] on button "Save" at bounding box center [227, 159] width 147 height 14
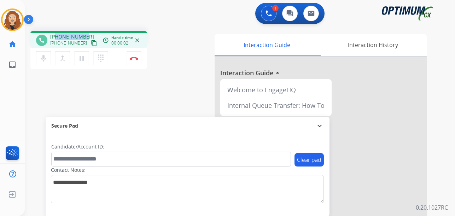
drag, startPoint x: 56, startPoint y: 36, endPoint x: 83, endPoint y: 35, distance: 27.2
click at [86, 36] on div "[PHONE_NUMBER] [PHONE_NUMBER] content_copy" at bounding box center [74, 40] width 48 height 14
click at [134, 60] on button "Disconnect" at bounding box center [134, 58] width 15 height 15
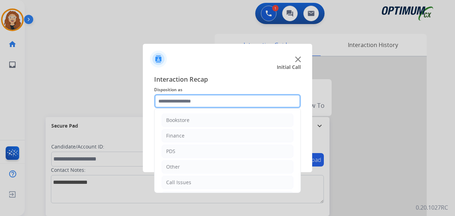
click at [177, 100] on input "text" at bounding box center [227, 101] width 147 height 14
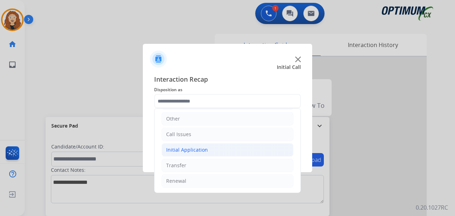
click at [193, 150] on div "Initial Application" at bounding box center [187, 149] width 42 height 7
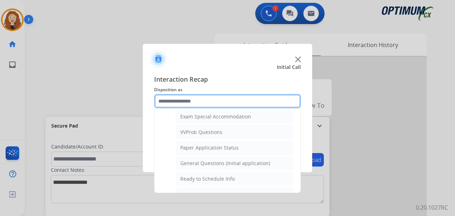
scroll to position [372, 0]
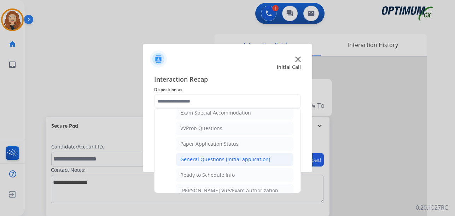
click at [254, 160] on div "General Questions (Initial application)" at bounding box center [225, 159] width 90 height 7
type input "**********"
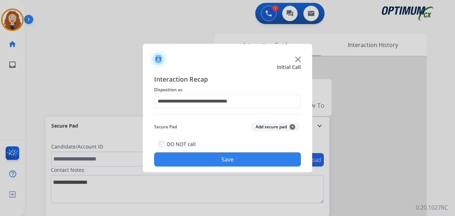
click at [249, 161] on button "Save" at bounding box center [227, 159] width 147 height 14
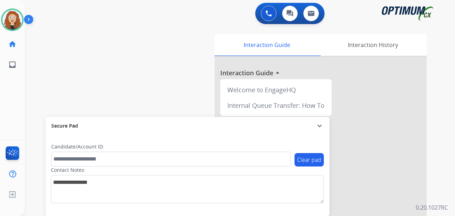
click at [34, 48] on div "swap_horiz Break voice bridge close_fullscreen Connect 3-Way Call merge_type Se…" at bounding box center [231, 172] width 413 height 295
click at [18, 23] on img at bounding box center [12, 20] width 20 height 20
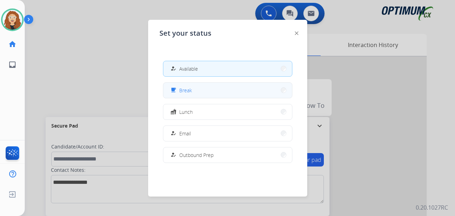
click at [206, 88] on button "free_breakfast Break" at bounding box center [227, 90] width 129 height 15
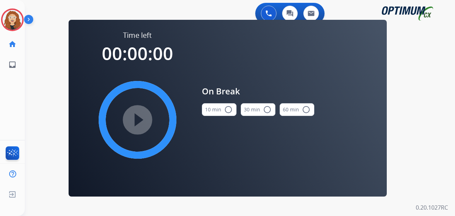
drag, startPoint x: 228, startPoint y: 111, endPoint x: 174, endPoint y: 111, distance: 54.5
click at [227, 111] on mat-icon "radio_button_unchecked" at bounding box center [228, 109] width 8 height 8
click at [135, 121] on mat-icon "play_circle_filled" at bounding box center [137, 120] width 8 height 8
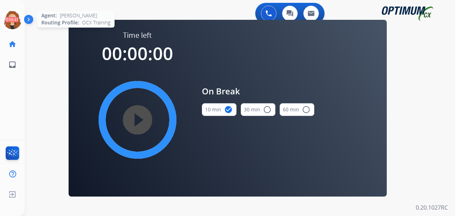
click at [16, 16] on icon at bounding box center [12, 19] width 23 height 23
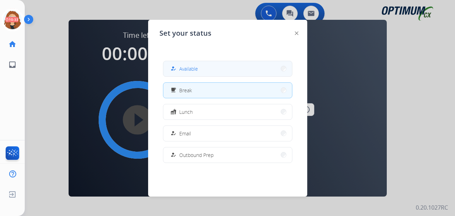
click at [203, 70] on button "how_to_reg Available" at bounding box center [227, 68] width 129 height 15
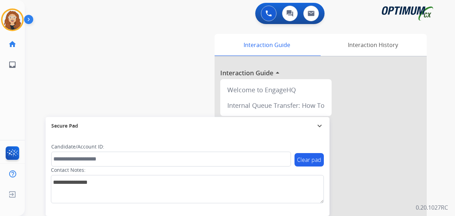
click at [37, 81] on div "swap_horiz Break voice bridge close_fullscreen Connect 3-Way Call merge_type Se…" at bounding box center [231, 172] width 413 height 295
click at [42, 49] on div "swap_horiz Break voice bridge close_fullscreen Connect 3-Way Call merge_type Se…" at bounding box center [231, 172] width 413 height 295
click at [39, 80] on div "swap_horiz Break voice bridge close_fullscreen Connect 3-Way Call merge_type Se…" at bounding box center [231, 172] width 413 height 295
click at [33, 76] on div "swap_horiz Break voice bridge close_fullscreen Connect 3-Way Call merge_type Se…" at bounding box center [231, 172] width 413 height 295
click at [38, 71] on div "swap_horiz Break voice bridge close_fullscreen Connect 3-Way Call merge_type Se…" at bounding box center [231, 172] width 413 height 295
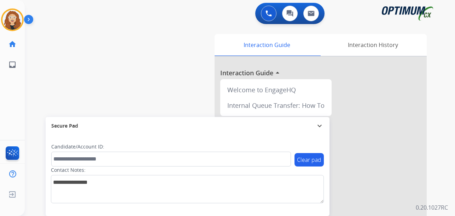
click at [39, 83] on div "swap_horiz Break voice bridge close_fullscreen Connect 3-Way Call merge_type Se…" at bounding box center [231, 172] width 413 height 295
click at [39, 75] on div "swap_horiz Break voice bridge close_fullscreen Connect 3-Way Call merge_type Se…" at bounding box center [231, 172] width 413 height 295
click at [42, 51] on div "swap_horiz Break voice bridge close_fullscreen Connect 3-Way Call merge_type Se…" at bounding box center [231, 172] width 413 height 295
drag, startPoint x: 35, startPoint y: 88, endPoint x: 23, endPoint y: 85, distance: 12.4
click at [29, 87] on div "swap_horiz Break voice bridge close_fullscreen Connect 3-Way Call merge_type Se…" at bounding box center [231, 172] width 413 height 295
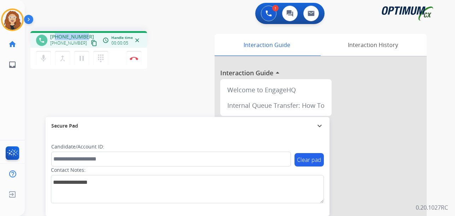
drag, startPoint x: 56, startPoint y: 35, endPoint x: 85, endPoint y: 31, distance: 28.6
click at [88, 31] on div "phone [PHONE_NUMBER] [PHONE_NUMBER] content_copy access_time Call metrics Queue…" at bounding box center [88, 39] width 117 height 17
click at [136, 58] on img at bounding box center [134, 59] width 8 height 4
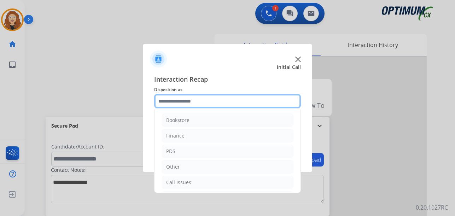
drag, startPoint x: 178, startPoint y: 104, endPoint x: 185, endPoint y: 103, distance: 7.8
click at [178, 103] on input "text" at bounding box center [227, 101] width 147 height 14
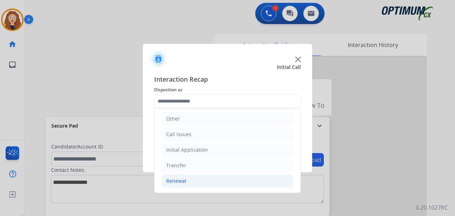
drag, startPoint x: 203, startPoint y: 185, endPoint x: 247, endPoint y: 178, distance: 44.7
click at [205, 185] on li "Renewal" at bounding box center [228, 180] width 132 height 13
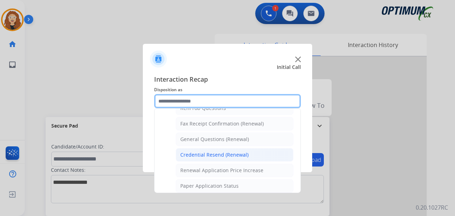
scroll to position [191, 0]
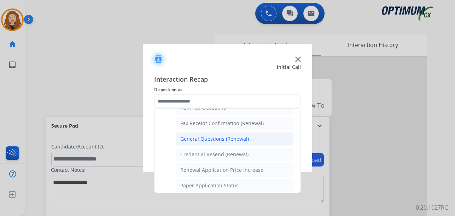
click at [220, 139] on div "General Questions (Renewal)" at bounding box center [214, 138] width 69 height 7
type input "**********"
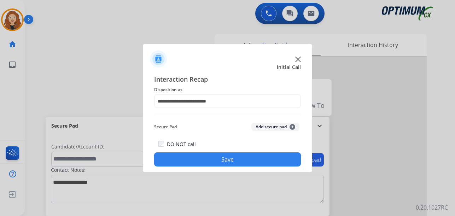
click at [208, 161] on button "Save" at bounding box center [227, 159] width 147 height 14
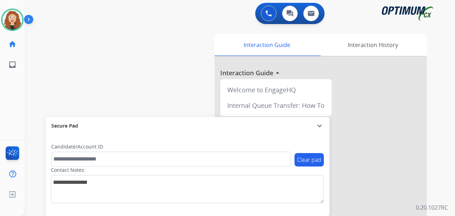
click at [37, 90] on div "swap_horiz Break voice bridge close_fullscreen Connect 3-Way Call merge_type Se…" at bounding box center [231, 172] width 413 height 295
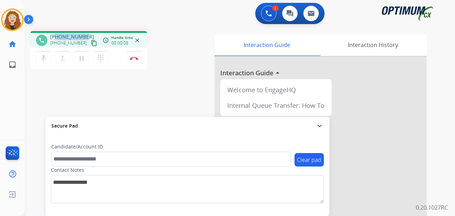
drag, startPoint x: 55, startPoint y: 37, endPoint x: 85, endPoint y: 34, distance: 29.8
click at [85, 35] on div "[PHONE_NUMBER] [PHONE_NUMBER] content_copy" at bounding box center [74, 40] width 48 height 14
click at [137, 57] on img at bounding box center [134, 59] width 8 height 4
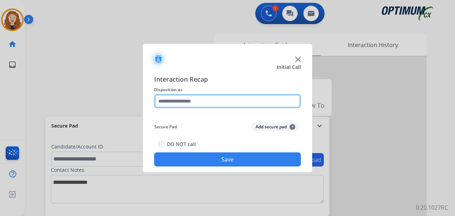
click at [180, 99] on input "text" at bounding box center [227, 101] width 147 height 14
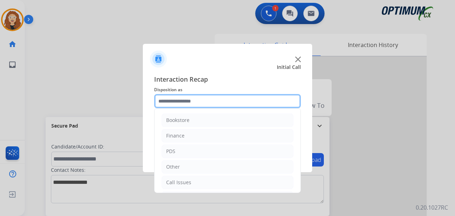
scroll to position [48, 0]
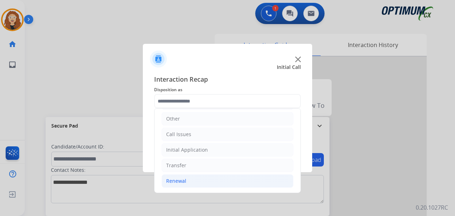
click at [203, 180] on li "Renewal" at bounding box center [228, 180] width 132 height 13
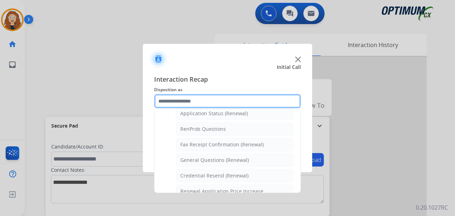
scroll to position [174, 0]
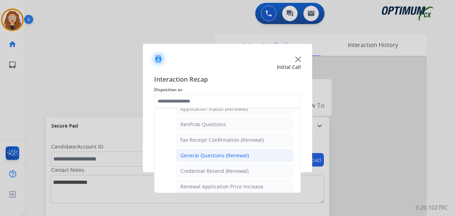
click at [238, 156] on div "General Questions (Renewal)" at bounding box center [214, 155] width 69 height 7
type input "**********"
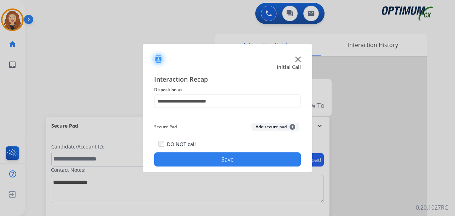
click at [229, 158] on button "Save" at bounding box center [227, 159] width 147 height 14
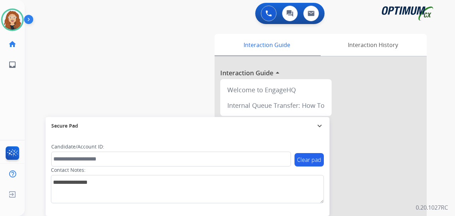
click at [35, 98] on div "swap_horiz Break voice bridge close_fullscreen Connect 3-Way Call merge_type Se…" at bounding box center [231, 172] width 413 height 295
click at [36, 50] on div "swap_horiz Break voice bridge close_fullscreen Connect 3-Way Call merge_type Se…" at bounding box center [231, 172] width 413 height 295
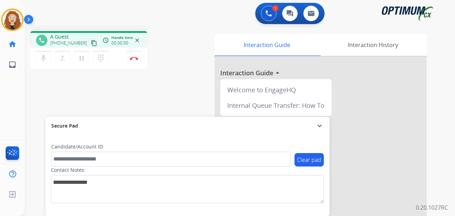
click at [135, 91] on div "phone A Guest [PHONE_NUMBER] content_copy access_time Call metrics Queue 00:08 …" at bounding box center [231, 172] width 413 height 295
drag, startPoint x: 56, startPoint y: 36, endPoint x: 75, endPoint y: 33, distance: 18.7
click at [85, 35] on div "[PHONE_NUMBER] [PHONE_NUMBER] content_copy" at bounding box center [74, 40] width 48 height 14
click at [136, 58] on img at bounding box center [134, 59] width 8 height 4
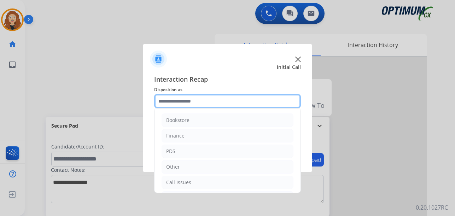
click at [174, 99] on input "text" at bounding box center [227, 101] width 147 height 14
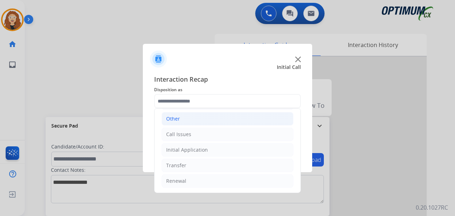
click at [195, 118] on li "Other" at bounding box center [228, 118] width 132 height 13
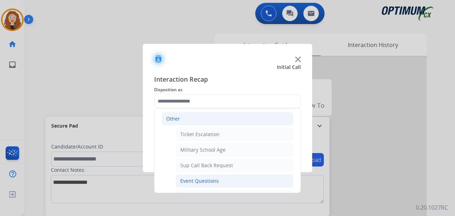
click at [205, 181] on div "Event Questions" at bounding box center [199, 181] width 39 height 7
type input "**********"
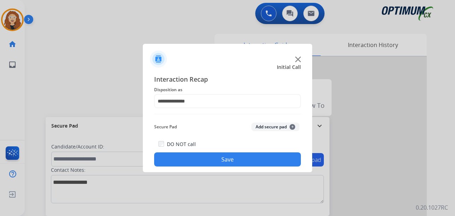
click at [204, 161] on button "Save" at bounding box center [227, 159] width 147 height 14
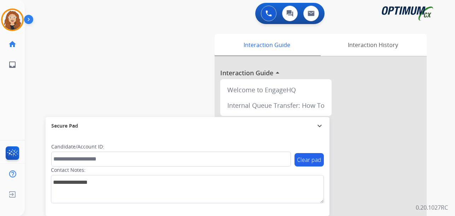
click at [41, 58] on div "swap_horiz Break voice bridge close_fullscreen Connect 3-Way Call merge_type Se…" at bounding box center [231, 172] width 413 height 295
click at [40, 93] on div "swap_horiz Break voice bridge close_fullscreen Connect 3-Way Call merge_type Se…" at bounding box center [231, 172] width 413 height 295
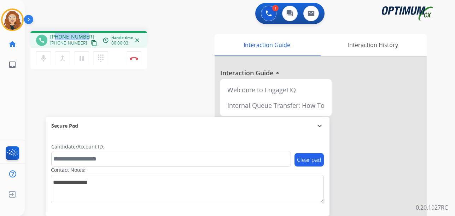
drag, startPoint x: 56, startPoint y: 37, endPoint x: 84, endPoint y: 34, distance: 28.1
click at [87, 34] on div "[PHONE_NUMBER] [PHONE_NUMBER] content_copy" at bounding box center [74, 40] width 48 height 14
click at [135, 59] on img at bounding box center [134, 59] width 8 height 4
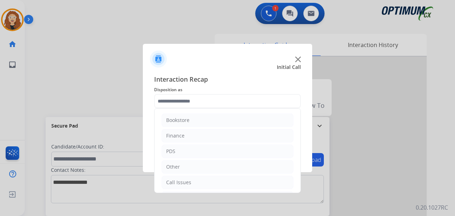
click at [176, 100] on input "text" at bounding box center [227, 101] width 147 height 14
click at [186, 181] on li "Renewal" at bounding box center [228, 180] width 132 height 13
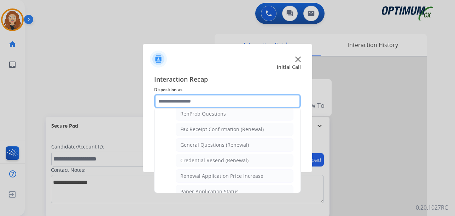
scroll to position [187, 0]
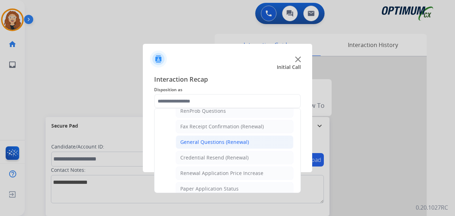
click at [230, 140] on div "General Questions (Renewal)" at bounding box center [214, 142] width 69 height 7
type input "**********"
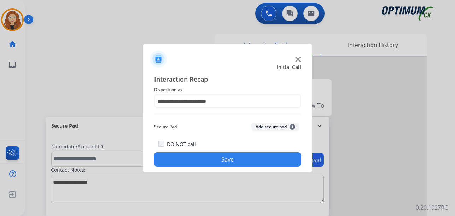
click at [230, 158] on button "Save" at bounding box center [227, 159] width 147 height 14
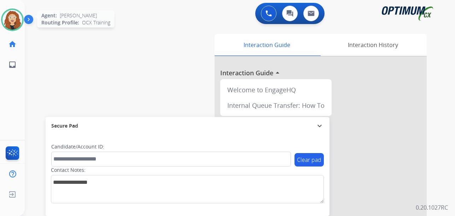
click at [15, 18] on img at bounding box center [12, 20] width 20 height 20
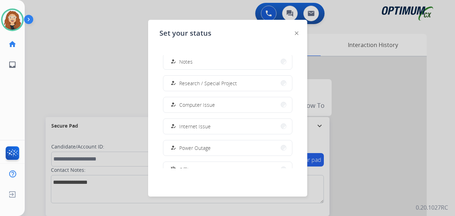
scroll to position [176, 0]
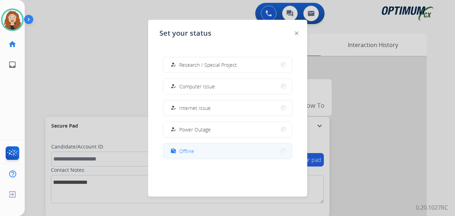
click at [221, 154] on button "work_off Offline" at bounding box center [227, 151] width 129 height 15
